Goal: Information Seeking & Learning: Check status

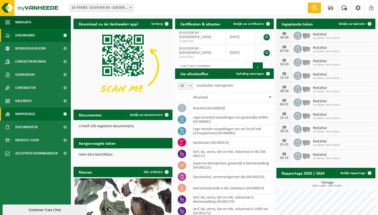
click at [42, 113] on link "Rapportage" at bounding box center [35, 114] width 71 height 13
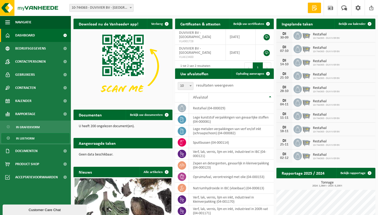
click at [33, 139] on span "In lijstvorm" at bounding box center [25, 139] width 18 height 10
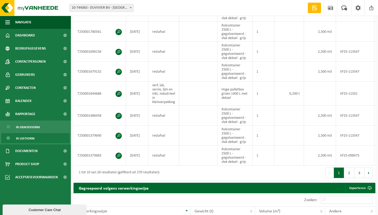
scroll to position [198, 0]
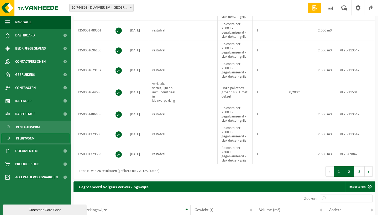
click at [352, 167] on button "2" at bounding box center [350, 172] width 10 height 11
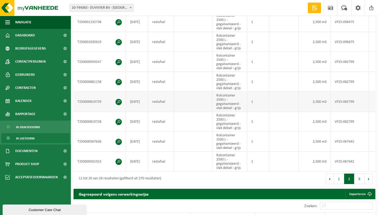
scroll to position [188, 0]
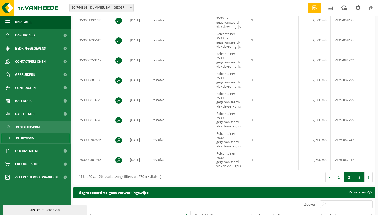
click at [359, 172] on button "3" at bounding box center [360, 177] width 10 height 11
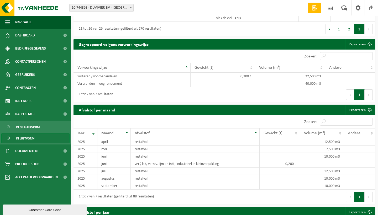
scroll to position [266, 0]
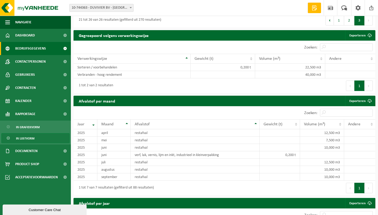
click at [35, 50] on span "Bedrijfsgegevens" at bounding box center [30, 48] width 31 height 13
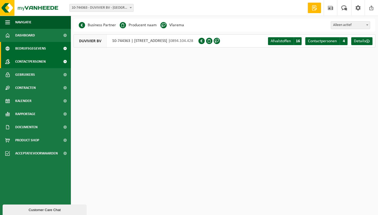
click at [38, 65] on span "Contactpersonen" at bounding box center [30, 61] width 30 height 13
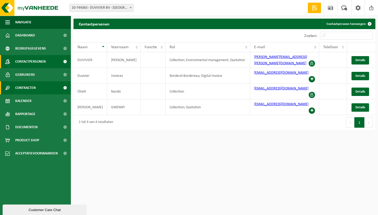
click at [36, 89] on link "Contracten" at bounding box center [35, 87] width 71 height 13
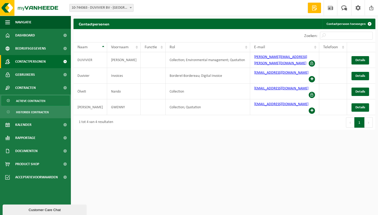
click at [37, 105] on span "Actieve contracten" at bounding box center [30, 101] width 29 height 10
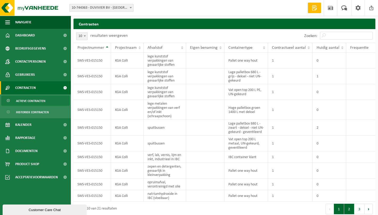
click at [348, 211] on button "2" at bounding box center [350, 209] width 10 height 11
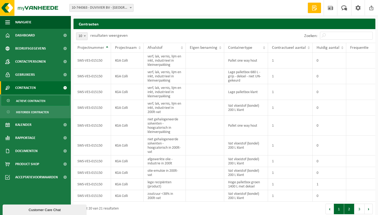
click at [337, 209] on button "1" at bounding box center [339, 209] width 10 height 11
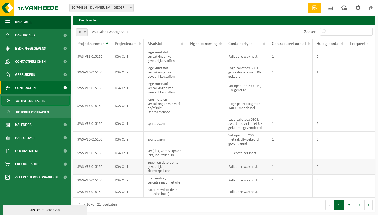
scroll to position [6, 0]
click at [37, 125] on link "Kalender" at bounding box center [35, 125] width 71 height 13
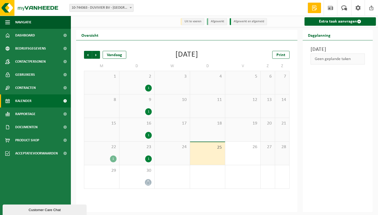
click at [148, 161] on div "1" at bounding box center [148, 159] width 7 height 7
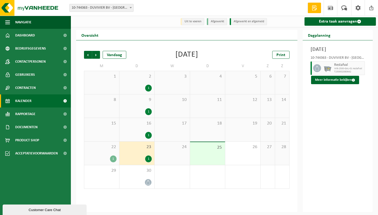
click at [115, 160] on div "1" at bounding box center [113, 159] width 7 height 7
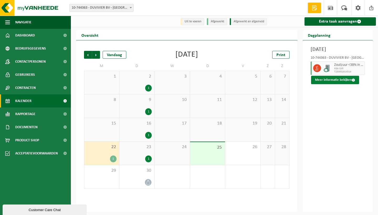
click at [325, 84] on button "Meer informatie bekijken" at bounding box center [335, 80] width 48 height 8
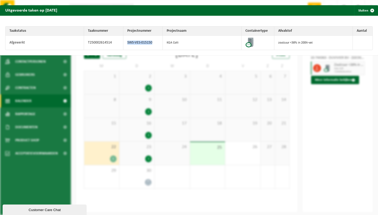
drag, startPoint x: 128, startPoint y: 43, endPoint x: 160, endPoint y: 42, distance: 32.1
click at [160, 42] on td "SWS-VES-015150" at bounding box center [143, 43] width 39 height 14
copy td "SWS-VES-015150"
click at [333, 98] on div "Uitgevoerde taken op 2025-09-22 Sluiten Taakstatus Taaknummer Projectnummer Pro…" at bounding box center [189, 107] width 378 height 215
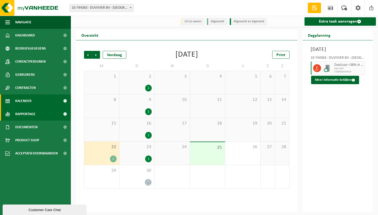
click at [33, 116] on span "Rapportage" at bounding box center [25, 114] width 20 height 13
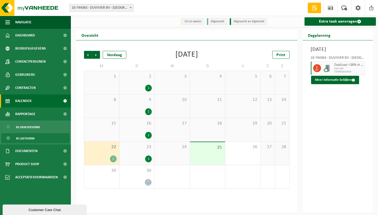
click at [34, 138] on span "In lijstvorm" at bounding box center [25, 139] width 18 height 10
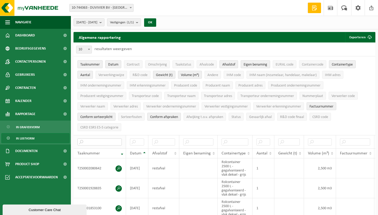
click at [106, 139] on input "text" at bounding box center [100, 142] width 44 height 7
paste input "SWS-VES-015150"
type input "SWS-VES-015150"
